Goal: Information Seeking & Learning: Find specific fact

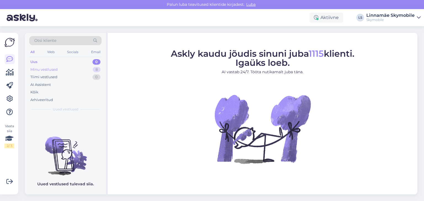
click at [44, 69] on div "Minu vestlused" at bounding box center [43, 70] width 27 height 6
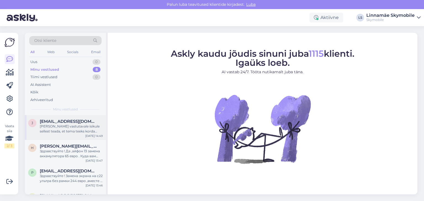
click at [67, 128] on div "[PERSON_NAME] vastutavale isikule sellest teada, et tema teeks korda kõiki! Ait…" at bounding box center [71, 129] width 63 height 10
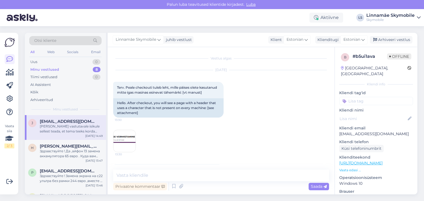
click at [119, 137] on img at bounding box center [124, 141] width 22 height 22
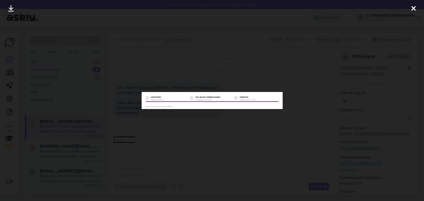
click at [416, 7] on div at bounding box center [413, 8] width 11 height 17
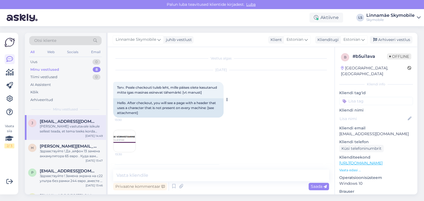
scroll to position [28, 0]
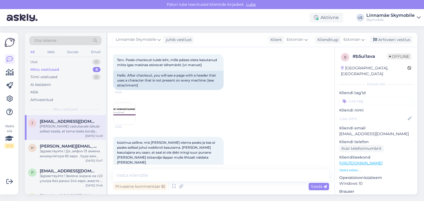
click at [392, 97] on input at bounding box center [376, 101] width 74 height 8
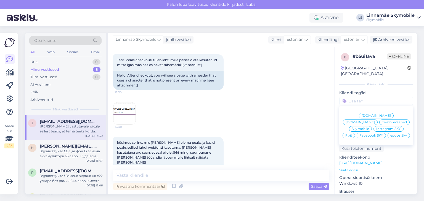
click at [382, 121] on span "Telefonikaaned" at bounding box center [394, 122] width 25 height 3
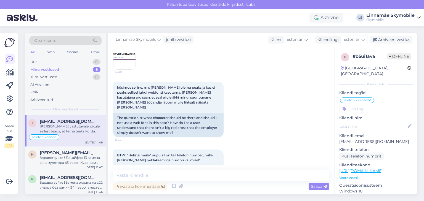
scroll to position [55, 0]
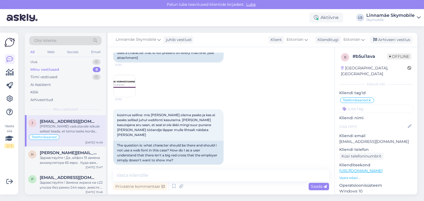
click at [119, 83] on img at bounding box center [124, 86] width 22 height 22
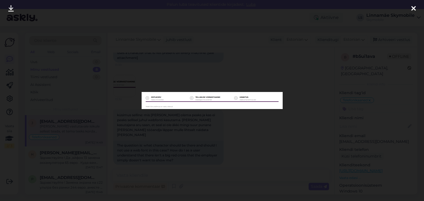
click at [220, 121] on div at bounding box center [212, 100] width 424 height 201
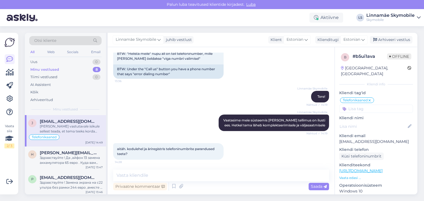
scroll to position [209, 0]
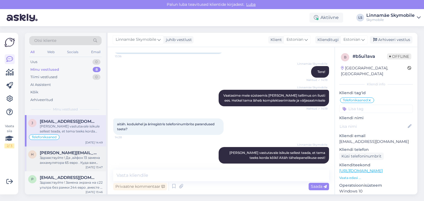
click at [58, 158] on div "Здравствуйте ! Да ,айфон 13 замена аккамулятора 65 евро . Куда вам было бы удоб…" at bounding box center [71, 161] width 63 height 10
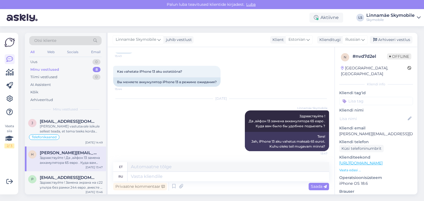
scroll to position [49, 0]
click at [367, 97] on input at bounding box center [376, 101] width 74 height 8
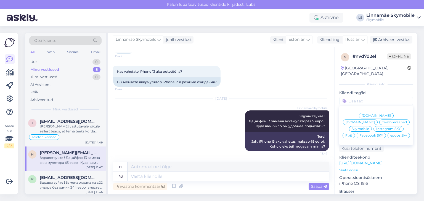
click at [369, 127] on span "Skymobile" at bounding box center [360, 128] width 17 height 3
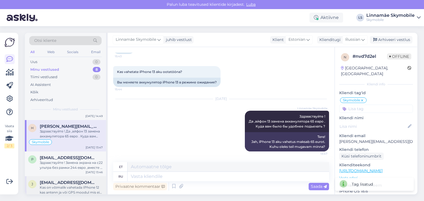
scroll to position [55, 0]
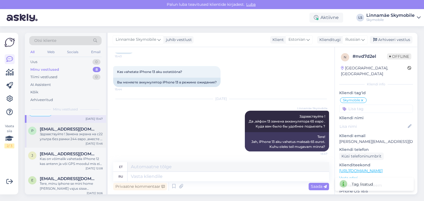
click at [62, 142] on div "p [EMAIL_ADDRESS][DOMAIN_NAME] Здравствуйте ! Замена экрана на с22 ультра без р…" at bounding box center [65, 135] width 81 height 25
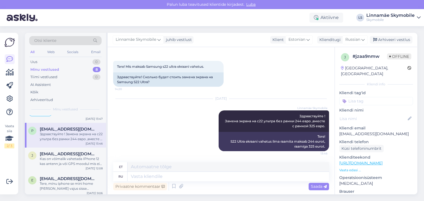
click at [360, 97] on input at bounding box center [376, 101] width 74 height 8
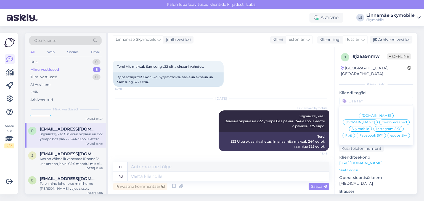
click at [369, 127] on span "Skymobile" at bounding box center [360, 128] width 17 height 3
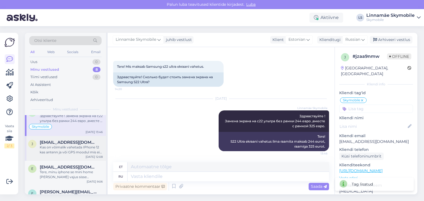
scroll to position [83, 0]
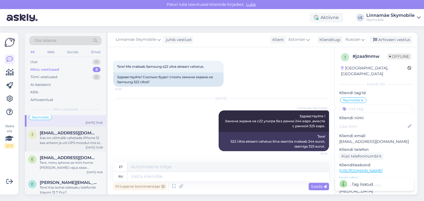
click at [76, 140] on div "Kas on võimalik vahetada IPhone 12 kas antenn ja või GPS moodul mis ei tööta?" at bounding box center [71, 141] width 63 height 10
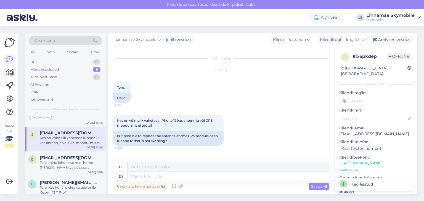
click at [360, 97] on input at bounding box center [376, 101] width 74 height 8
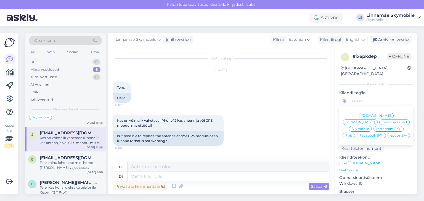
click at [369, 127] on span "Skymobile" at bounding box center [360, 128] width 17 height 3
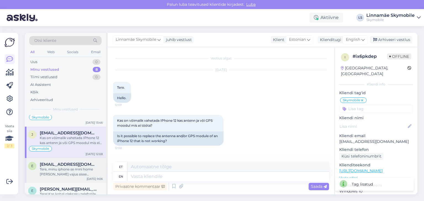
click at [72, 161] on div "e [EMAIL_ADDRESS][DOMAIN_NAME] Tere, minu iphone se mini home [PERSON_NAME] vaj…" at bounding box center [65, 170] width 81 height 25
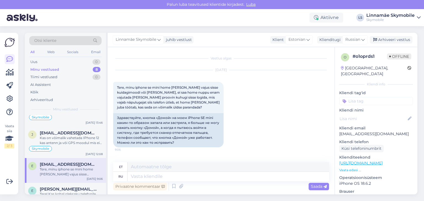
click at [356, 97] on input at bounding box center [376, 101] width 74 height 8
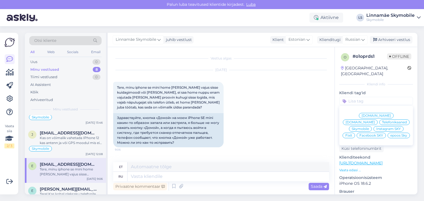
click at [369, 127] on span "Skymobile" at bounding box center [360, 128] width 17 height 3
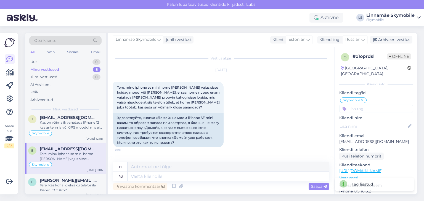
scroll to position [138, 0]
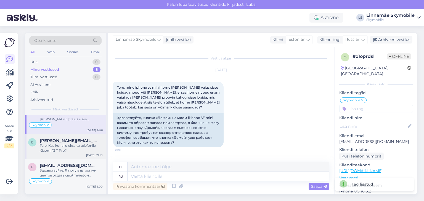
click at [61, 151] on div "Tere! Kas kohal oleksaku telefonile Xiaomi 13 T Pro?" at bounding box center [71, 148] width 63 height 10
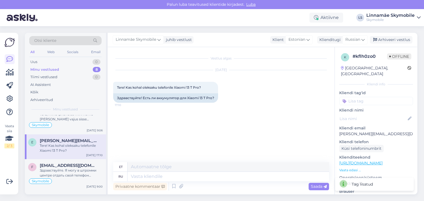
click at [385, 97] on input at bounding box center [376, 101] width 74 height 8
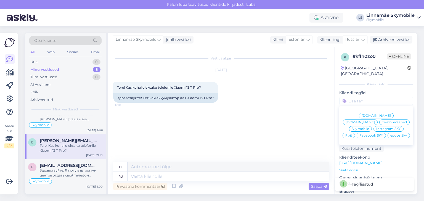
click at [369, 127] on span "Skymobile" at bounding box center [360, 128] width 17 height 3
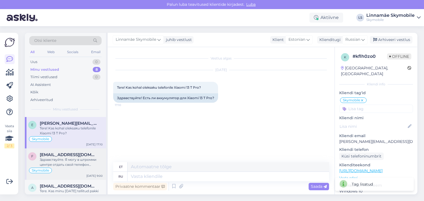
scroll to position [164, 0]
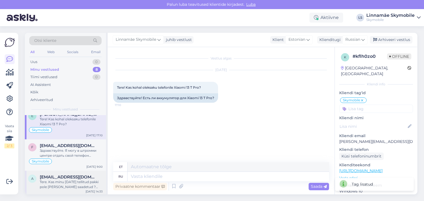
click at [63, 178] on span "[EMAIL_ADDRESS][DOMAIN_NAME]" at bounding box center [68, 177] width 57 height 5
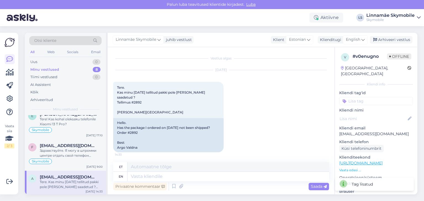
scroll to position [6, 0]
click at [356, 99] on input at bounding box center [376, 101] width 74 height 8
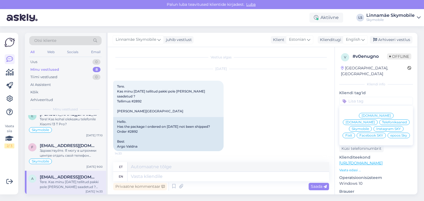
click at [369, 127] on span "Skymobile" at bounding box center [360, 128] width 17 height 3
